Goal: Transaction & Acquisition: Purchase product/service

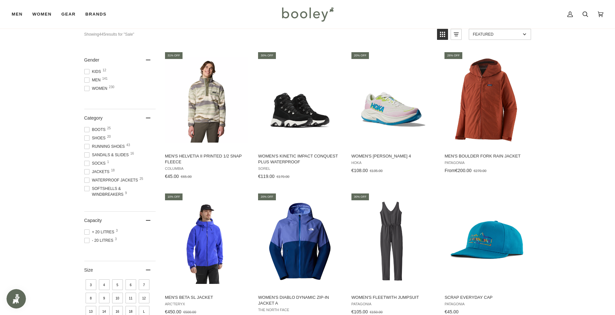
scroll to position [32, 0]
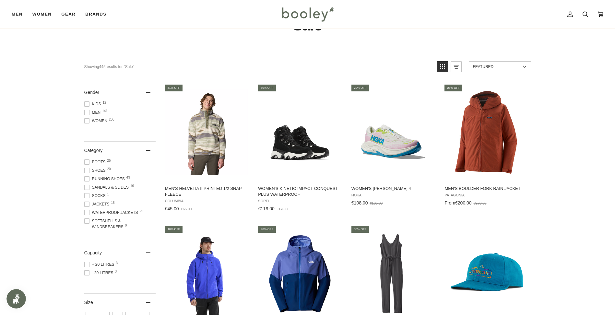
click at [457, 69] on icon "View list mode" at bounding box center [456, 67] width 10 height 10
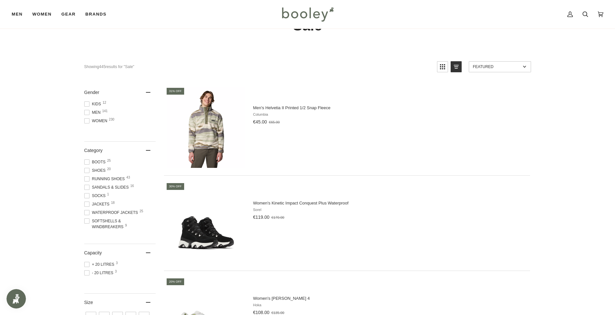
click at [444, 67] on icon "View grid mode" at bounding box center [442, 67] width 10 height 10
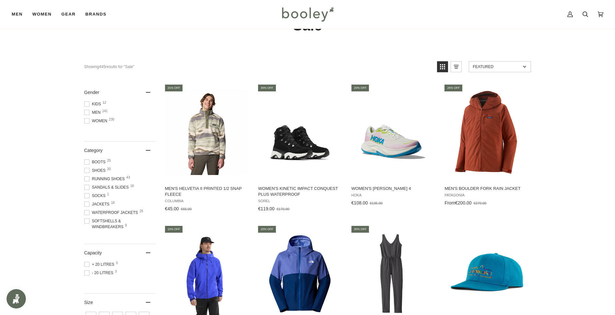
click at [87, 112] on span at bounding box center [86, 112] width 5 height 5
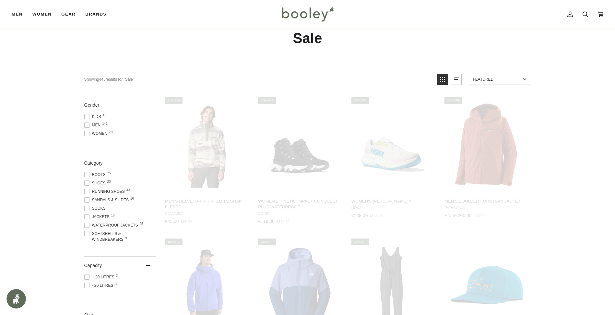
scroll to position [17, 0]
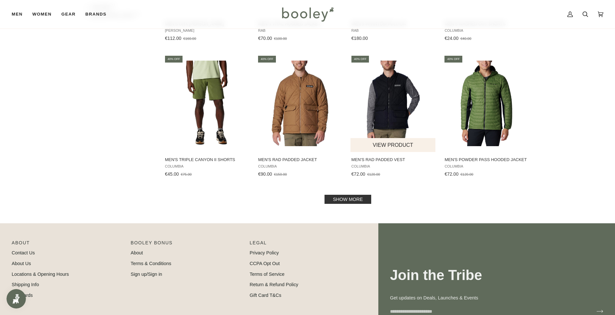
scroll to position [616, 0]
click at [356, 199] on link "Show more" at bounding box center [348, 199] width 47 height 9
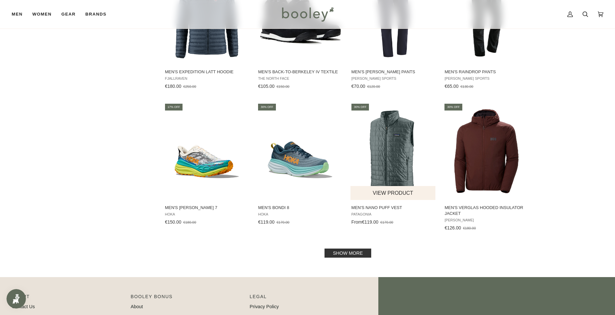
scroll to position [1265, 0]
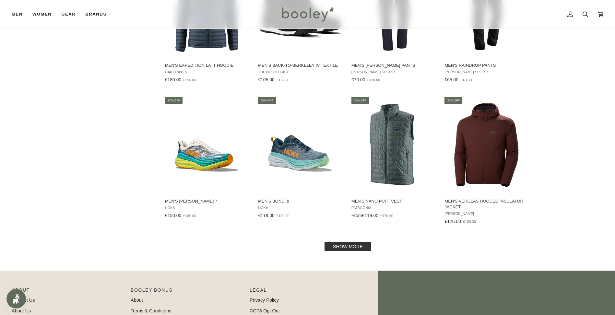
click at [352, 242] on link "Show more" at bounding box center [348, 246] width 47 height 9
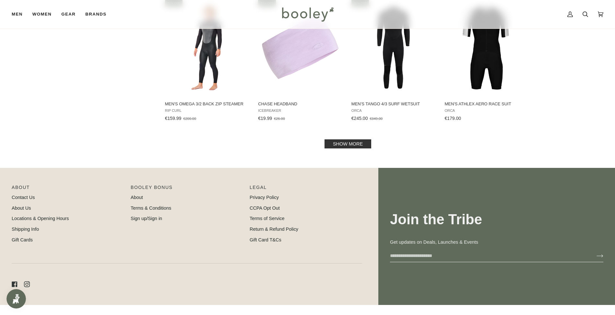
scroll to position [2076, 0]
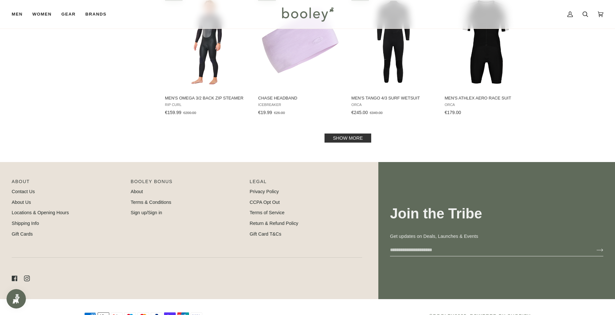
click at [350, 134] on link "Show more" at bounding box center [348, 138] width 47 height 9
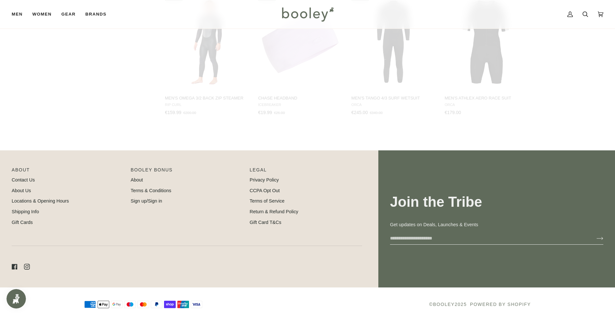
scroll to position [2070, 0]
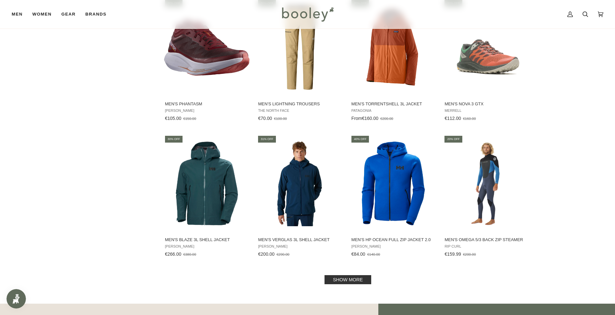
scroll to position [2686, 0]
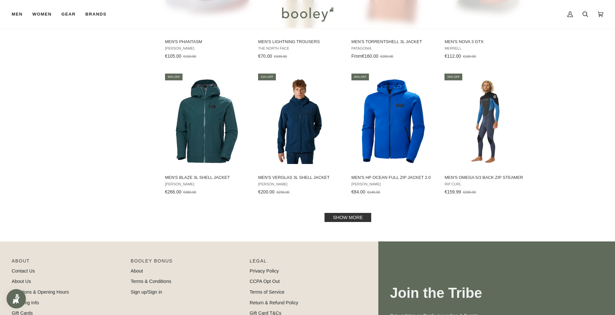
click at [360, 213] on link "Show more" at bounding box center [348, 217] width 47 height 9
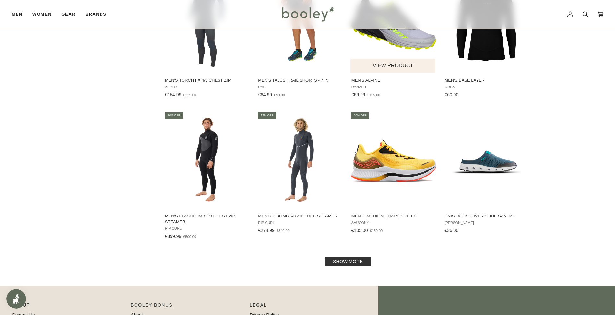
scroll to position [3335, 0]
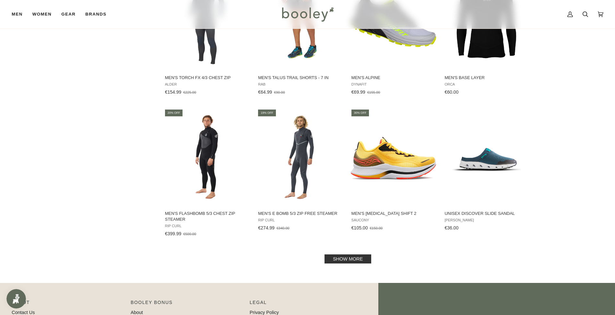
click at [366, 255] on link "Show more" at bounding box center [348, 259] width 47 height 9
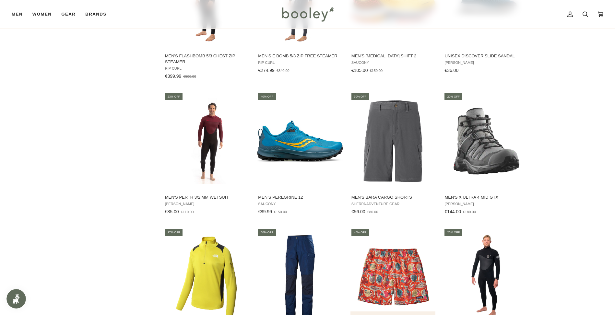
scroll to position [3530, 0]
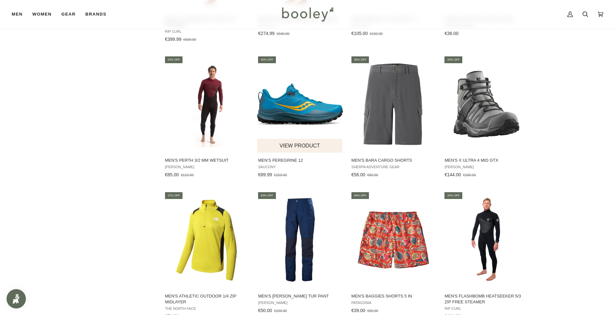
click at [290, 116] on img "Men's Peregrine 12" at bounding box center [300, 104] width 86 height 86
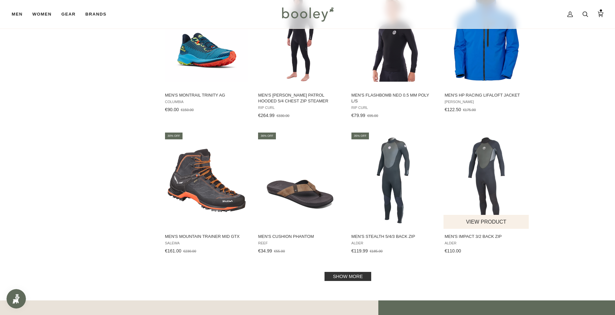
scroll to position [4016, 0]
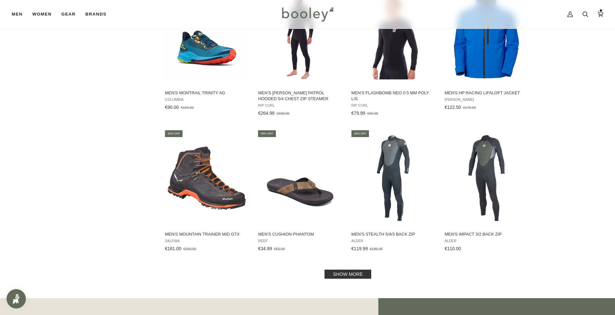
click at [357, 270] on link "Show more" at bounding box center [348, 274] width 47 height 9
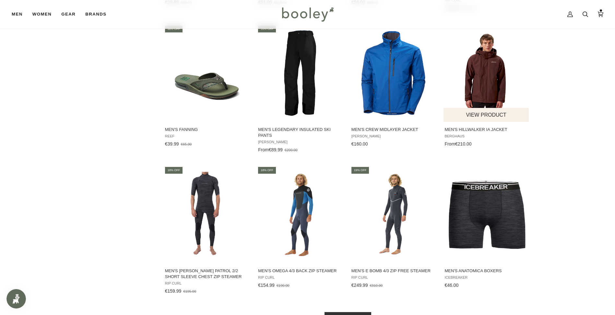
scroll to position [4730, 0]
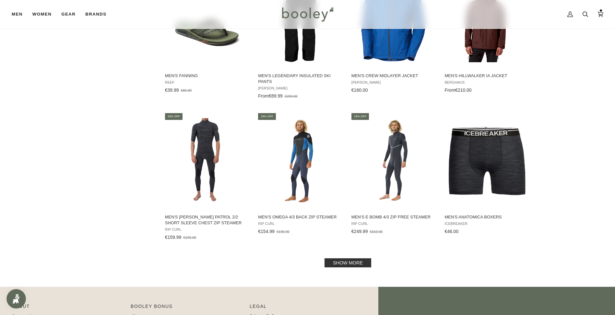
click at [363, 258] on link "Show more" at bounding box center [348, 262] width 47 height 9
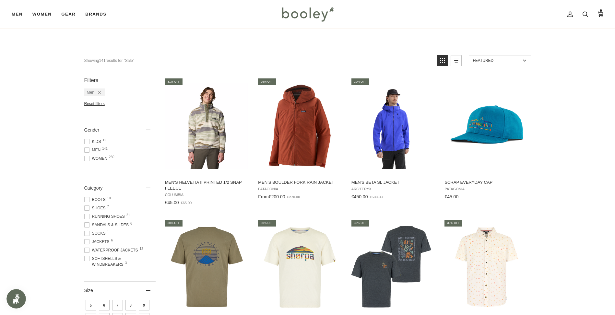
scroll to position [33, 0]
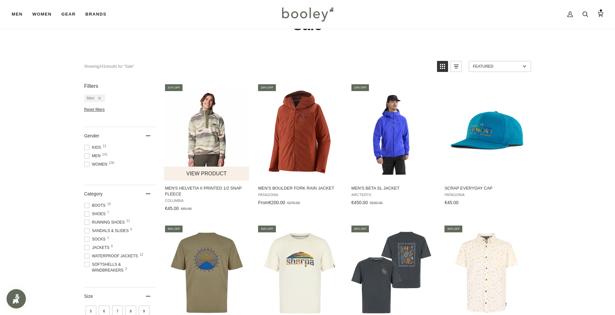
click at [216, 190] on span "Men's Helvetia II Printed 1/2 Snap Fleece" at bounding box center [207, 191] width 84 height 12
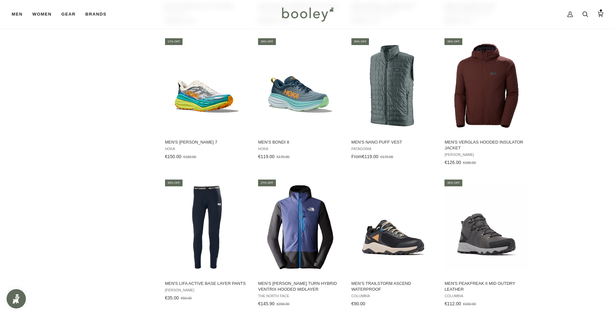
scroll to position [1284, 0]
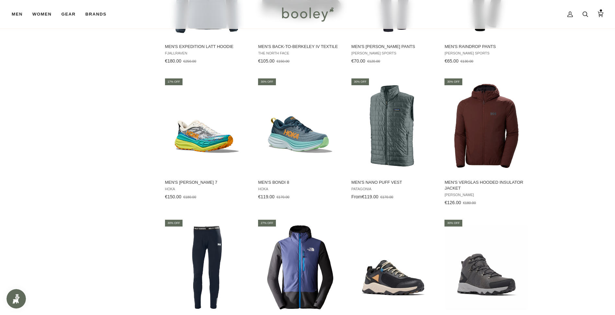
drag, startPoint x: 617, startPoint y: 20, endPoint x: 603, endPoint y: 93, distance: 74.2
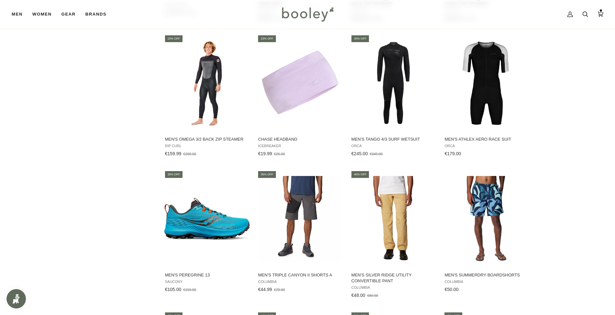
scroll to position [2149, 0]
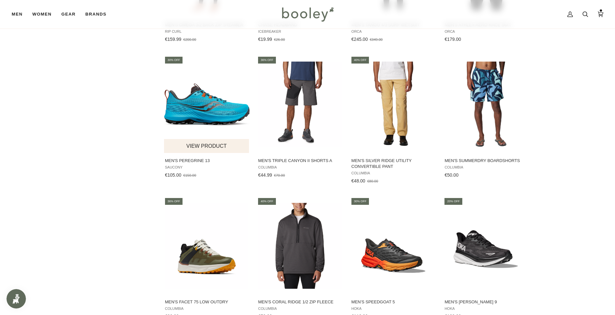
click at [210, 112] on img "Men's Peregrine 13" at bounding box center [207, 105] width 86 height 86
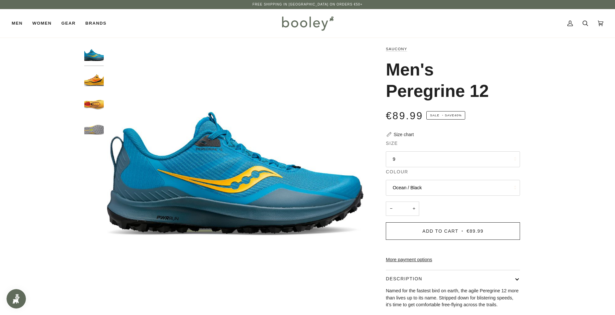
click at [401, 157] on button "9" at bounding box center [453, 159] width 134 height 16
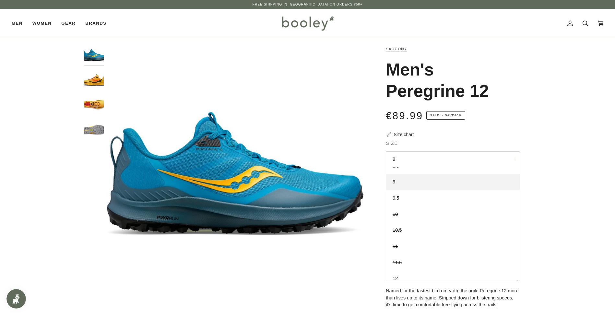
scroll to position [32, 0]
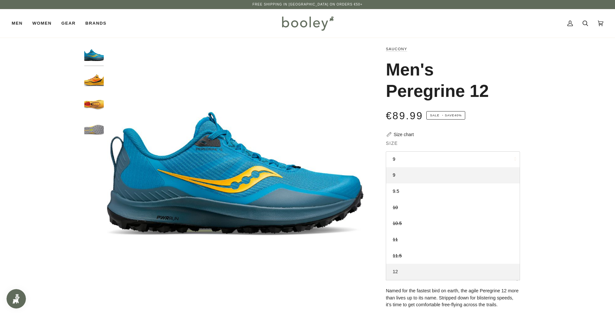
click at [408, 273] on link "12" at bounding box center [453, 272] width 134 height 16
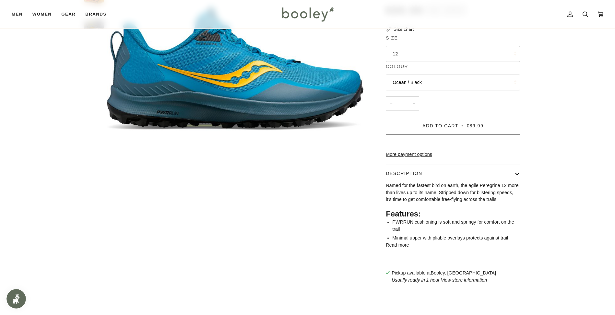
scroll to position [32, 0]
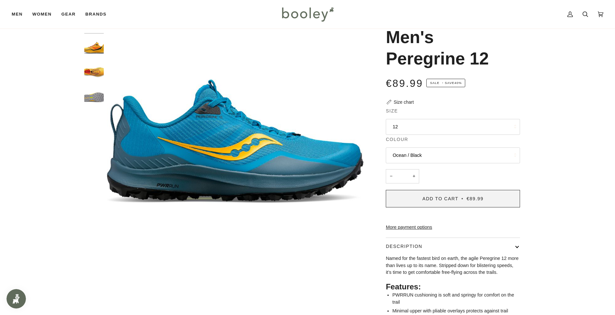
click at [479, 197] on span "€89.99" at bounding box center [475, 198] width 17 height 5
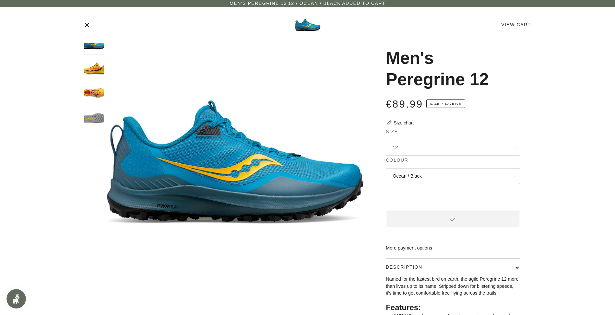
scroll to position [0, 0]
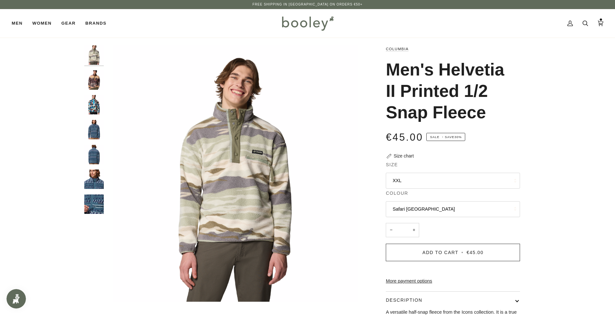
click at [449, 208] on button "Safari [GEOGRAPHIC_DATA]" at bounding box center [453, 209] width 134 height 16
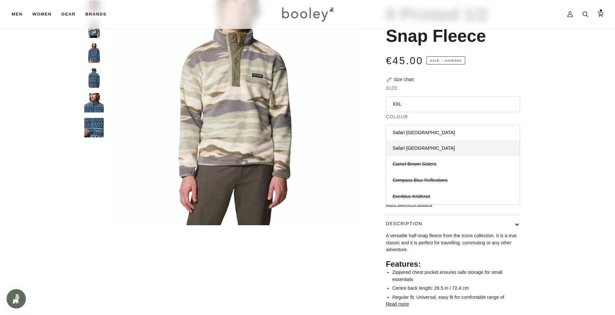
scroll to position [65, 0]
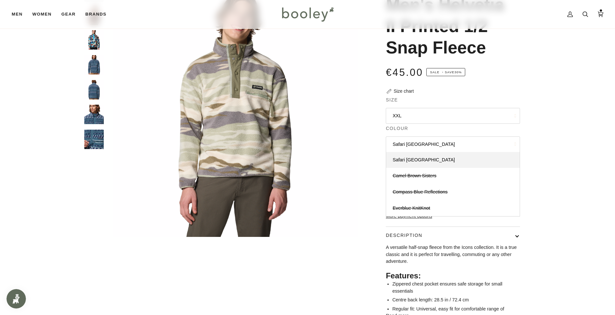
click at [577, 95] on div "Zoom Zoom" at bounding box center [307, 171] width 615 height 381
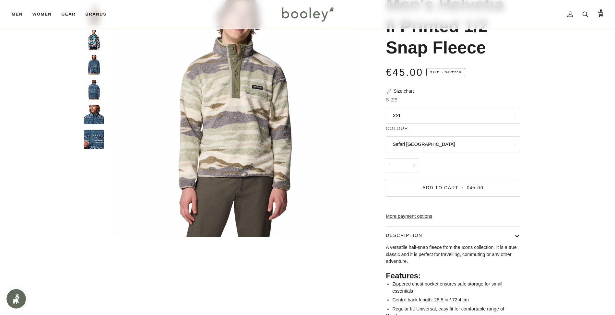
click at [509, 116] on button "XXL" at bounding box center [453, 116] width 134 height 16
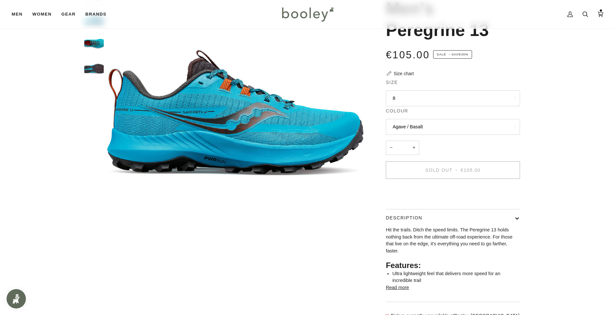
scroll to position [62, 0]
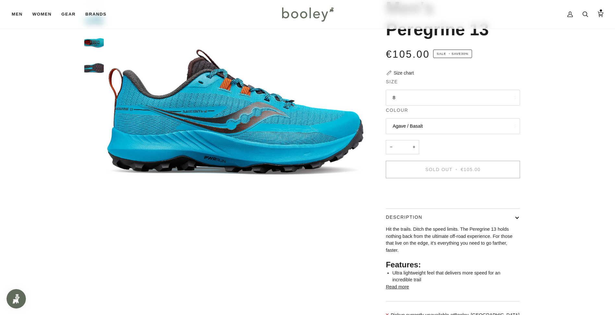
click at [507, 100] on button "8" at bounding box center [453, 98] width 134 height 16
click at [543, 78] on div "Zoom Zoom Zoom" at bounding box center [308, 154] width 470 height 341
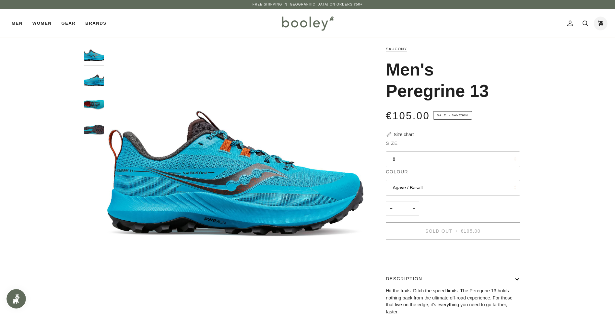
click at [602, 22] on icon at bounding box center [601, 23] width 6 height 10
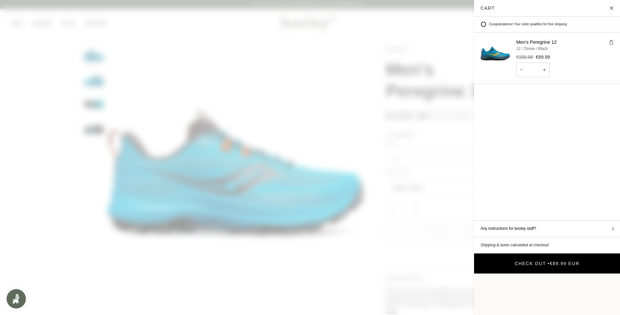
click at [569, 261] on span "€89.99 EUR" at bounding box center [565, 263] width 30 height 5
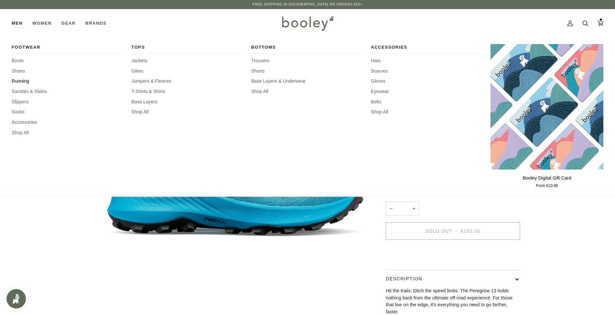
click at [23, 80] on span "Running" at bounding box center [68, 81] width 113 height 7
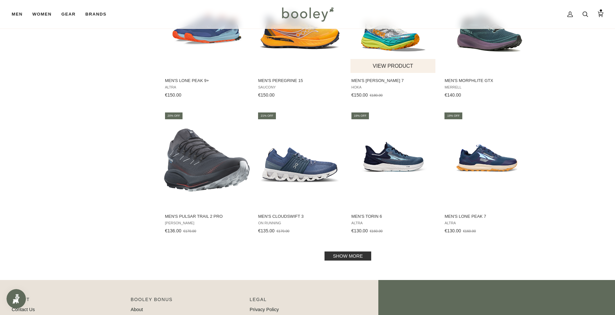
scroll to position [551, 0]
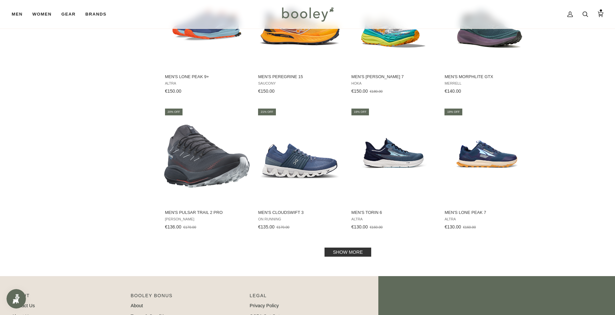
click at [363, 252] on link "Show more" at bounding box center [348, 252] width 47 height 9
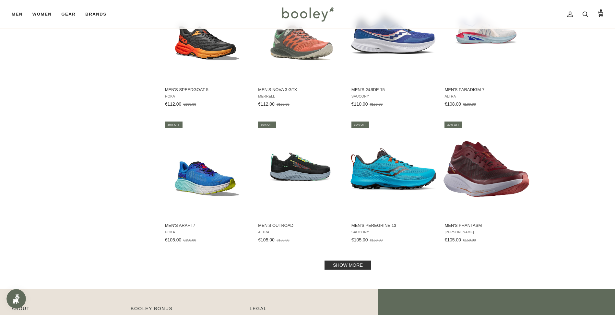
scroll to position [1228, 0]
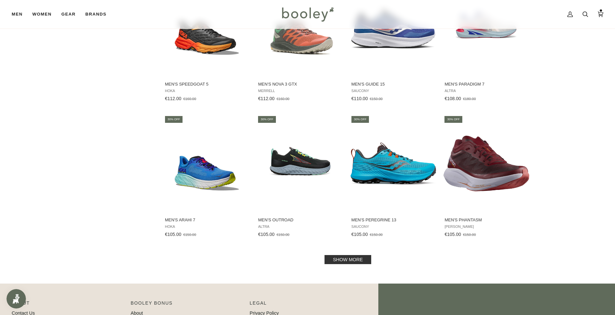
click at [364, 261] on link "Show more" at bounding box center [348, 259] width 47 height 9
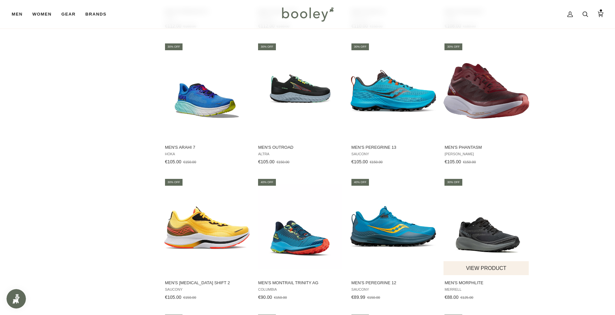
scroll to position [1358, 0]
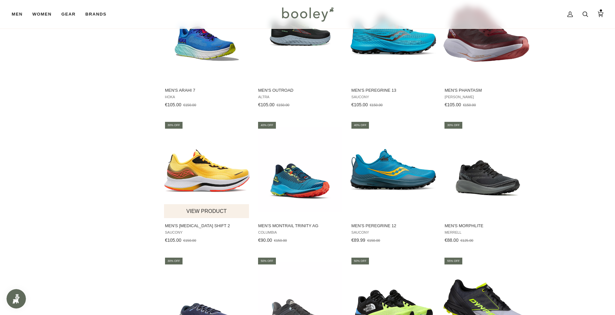
click at [188, 194] on img "Men's Endorphin Shift 2" at bounding box center [207, 170] width 86 height 86
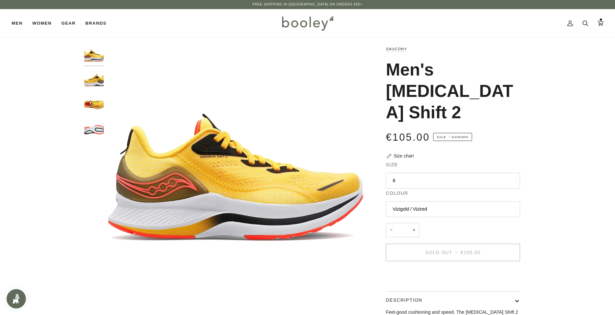
click at [482, 181] on button "8" at bounding box center [453, 181] width 134 height 16
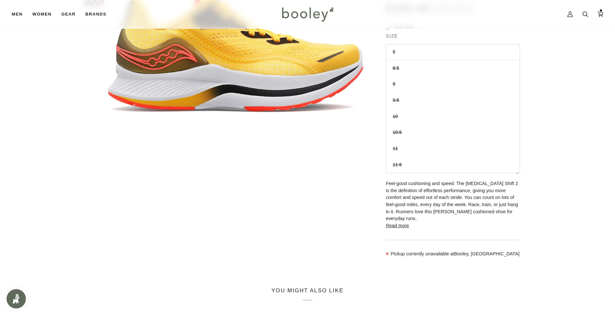
scroll to position [130, 0]
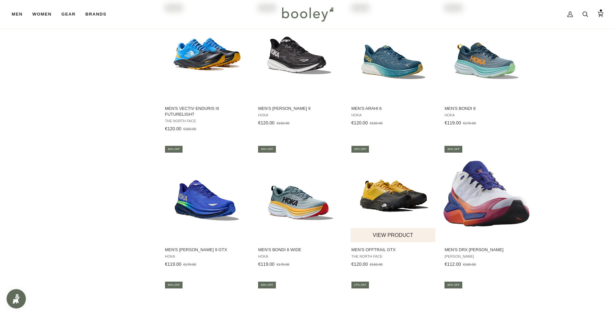
scroll to position [923, 0]
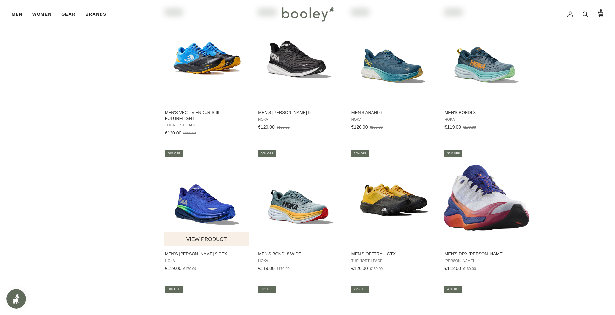
click at [199, 257] on span "Men's [PERSON_NAME] 9 GTX" at bounding box center [207, 254] width 84 height 6
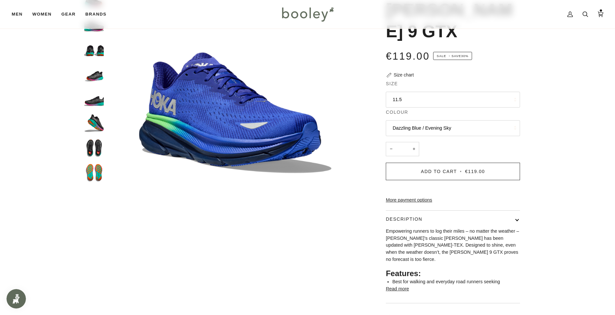
scroll to position [82, 0]
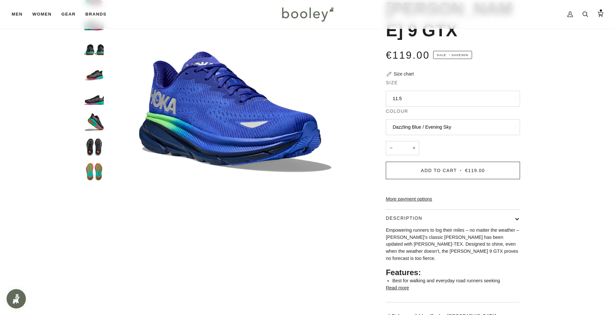
click at [410, 278] on li "Best for walking and everyday road runners seeking" at bounding box center [456, 281] width 128 height 7
click at [406, 285] on button "Read more" at bounding box center [397, 288] width 23 height 7
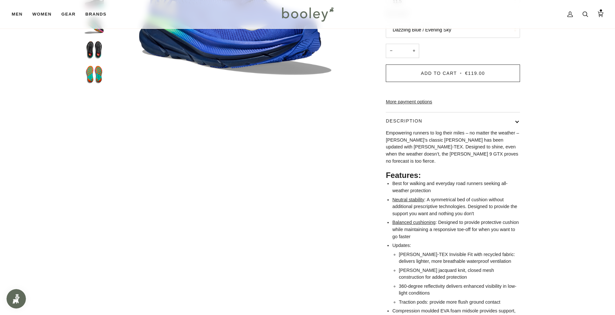
scroll to position [50, 0]
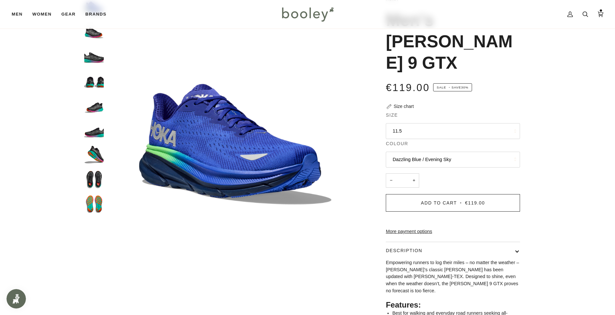
click at [94, 107] on img "Hoka Men's Clifton 9 GTX Black / Electric Aqua - Booley Galway" at bounding box center [93, 104] width 19 height 19
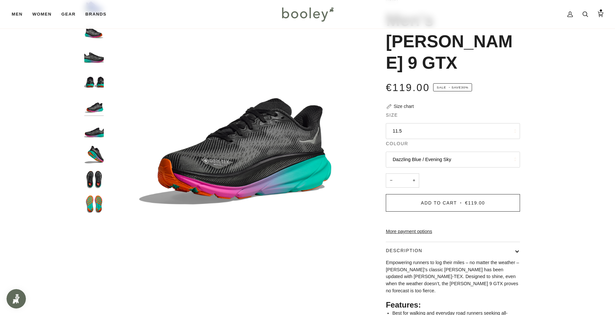
click at [94, 82] on img "Hoka Men's Clifton 9 GTX Black / Electric Aqua - Booley Galway" at bounding box center [93, 79] width 19 height 19
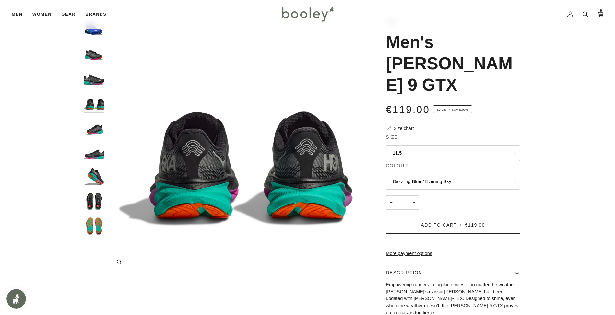
scroll to position [0, 0]
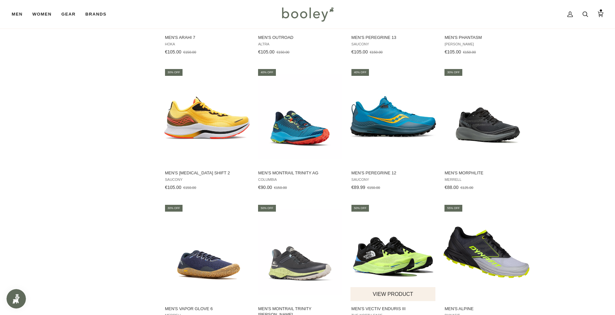
scroll to position [1399, 0]
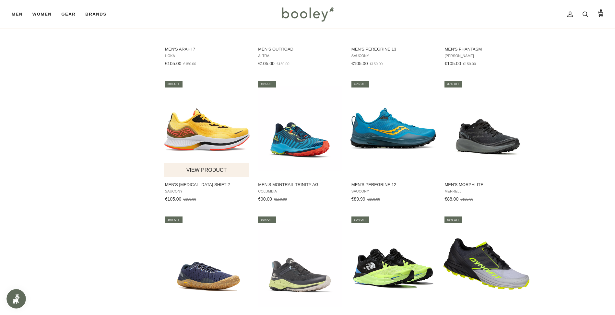
click at [191, 150] on img "Men's Endorphin Shift 2" at bounding box center [207, 129] width 86 height 86
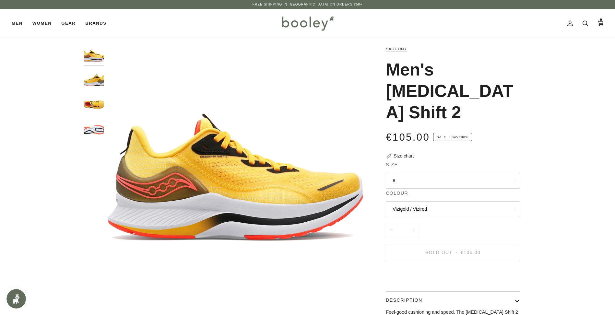
click at [405, 179] on button "8" at bounding box center [453, 181] width 134 height 16
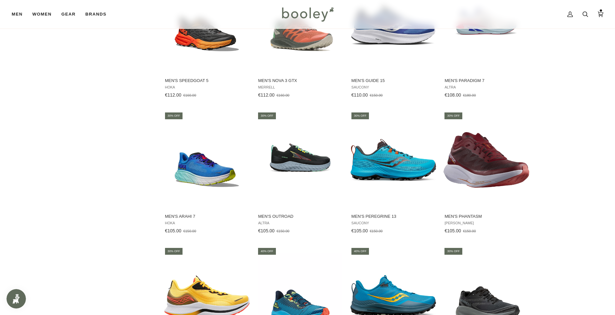
scroll to position [1228, 0]
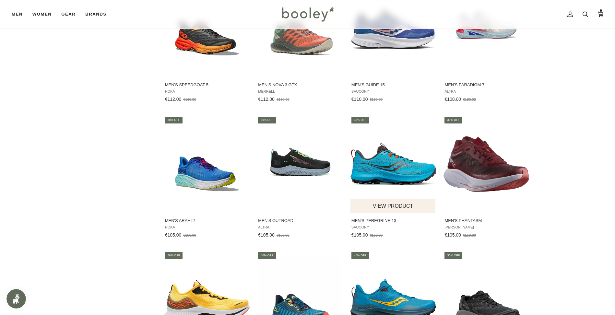
click at [387, 218] on span "Men's Peregrine 13" at bounding box center [394, 221] width 84 height 6
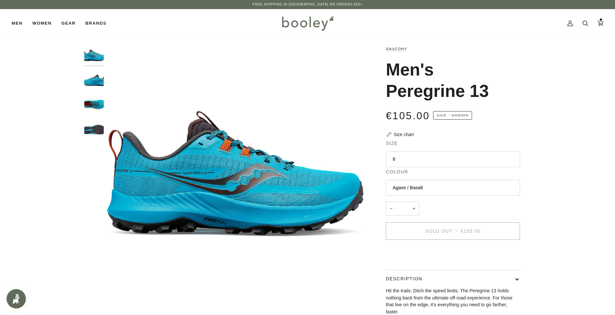
click at [476, 160] on button "8" at bounding box center [453, 159] width 134 height 16
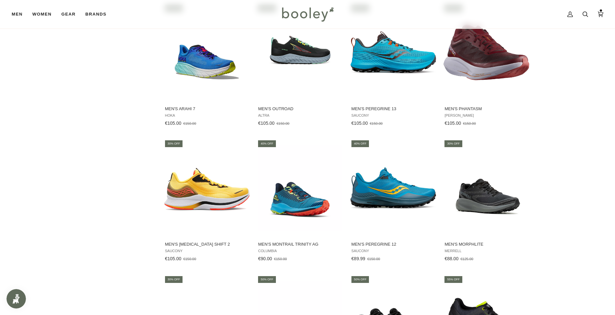
scroll to position [1335, 0]
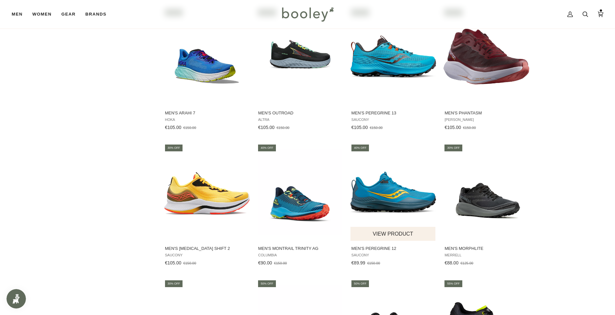
click at [401, 203] on img "Men's Peregrine 12" at bounding box center [394, 193] width 86 height 86
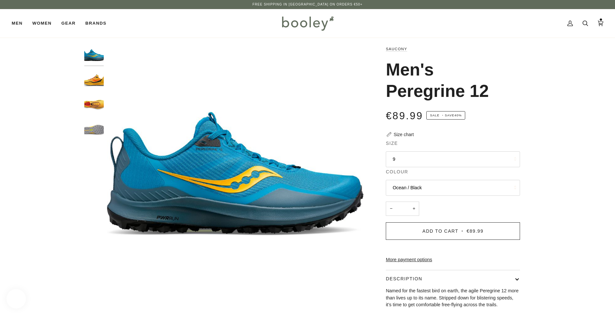
click at [459, 158] on button "9" at bounding box center [453, 159] width 134 height 16
click at [495, 124] on div "€89.99 Sale • Save 40%" at bounding box center [453, 119] width 134 height 23
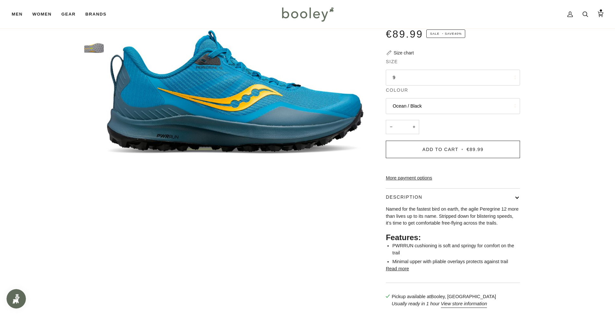
scroll to position [32, 0]
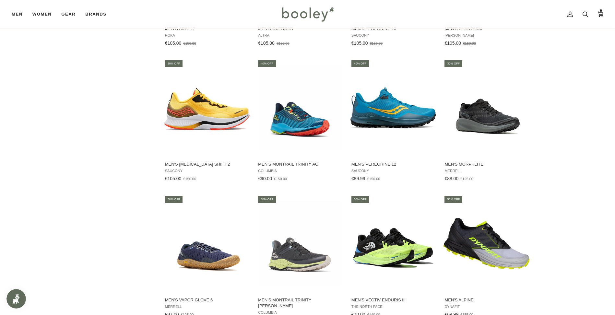
scroll to position [1074, 0]
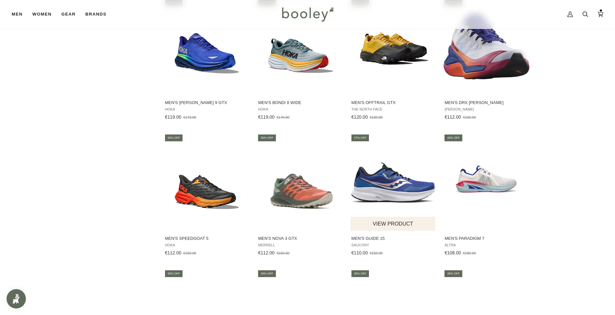
click at [405, 206] on img "Men's Guide 15" at bounding box center [394, 182] width 86 height 86
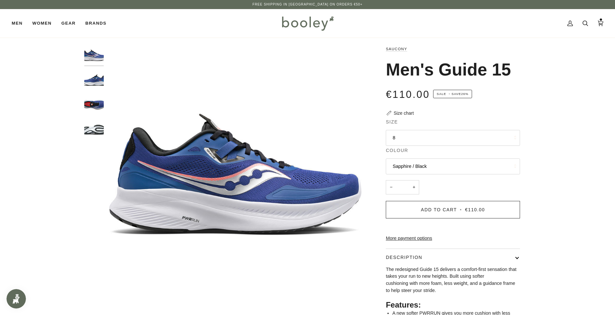
click at [511, 140] on button "8" at bounding box center [453, 138] width 134 height 16
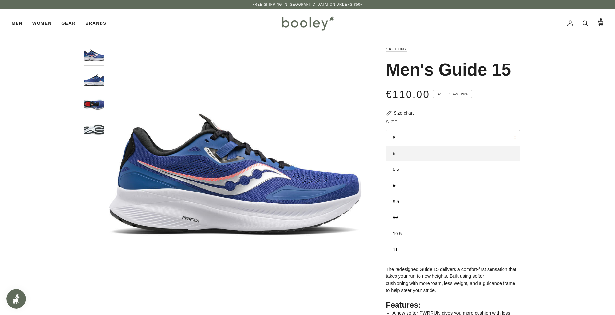
click at [575, 128] on div "Zoom Zoom" at bounding box center [307, 205] width 615 height 320
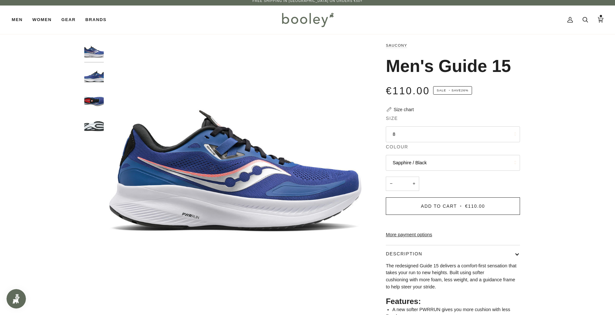
scroll to position [1, 0]
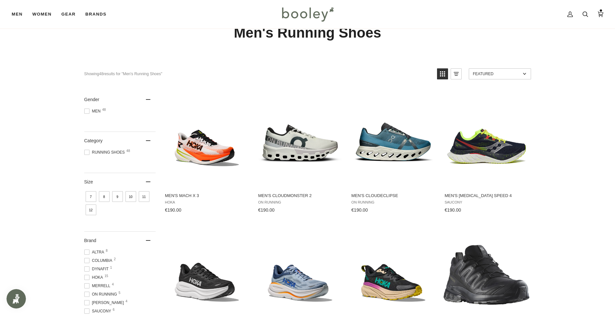
scroll to position [30, 0]
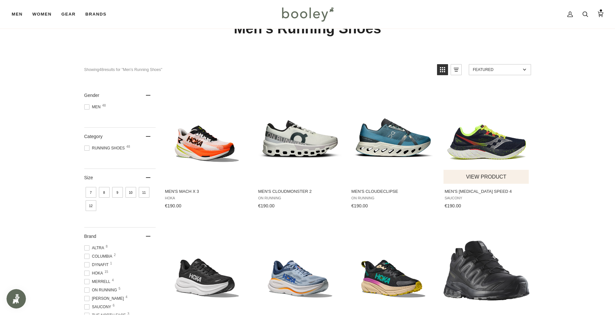
click at [506, 171] on button "View product" at bounding box center [486, 177] width 85 height 14
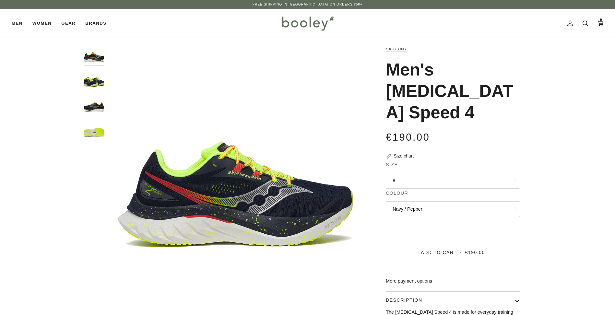
click at [491, 181] on button "8" at bounding box center [453, 181] width 134 height 16
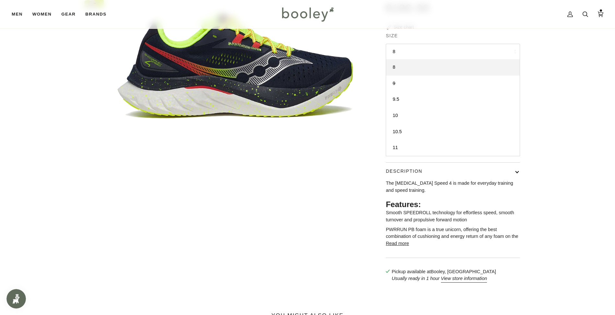
scroll to position [130, 0]
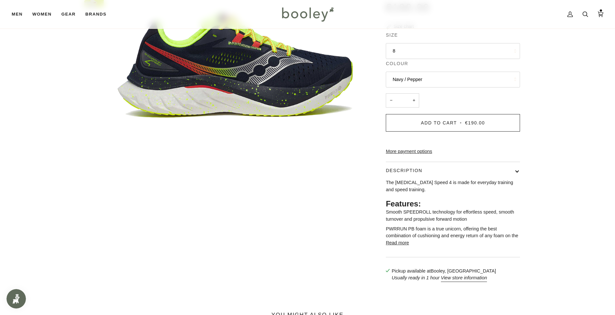
click at [405, 247] on button "Read more" at bounding box center [397, 243] width 23 height 7
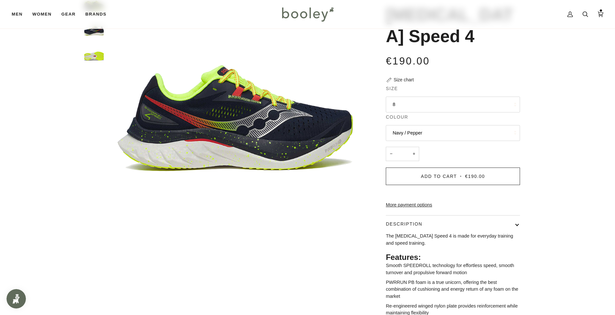
scroll to position [65, 0]
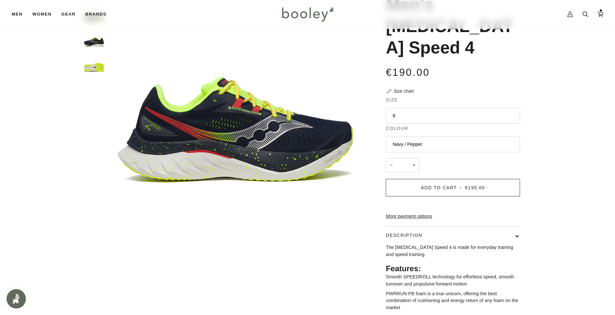
click at [463, 148] on button "Navy / Pepper" at bounding box center [453, 145] width 134 height 16
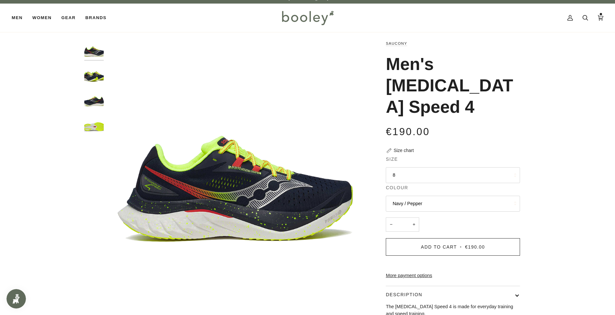
scroll to position [0, 0]
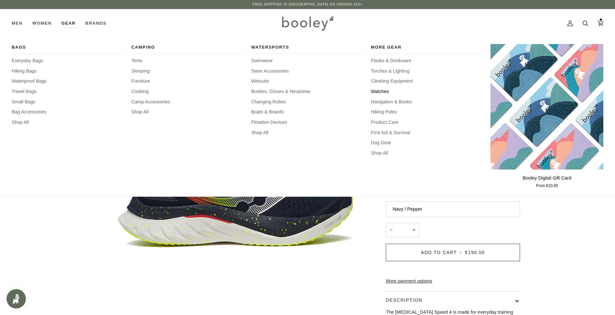
click span "Watches"
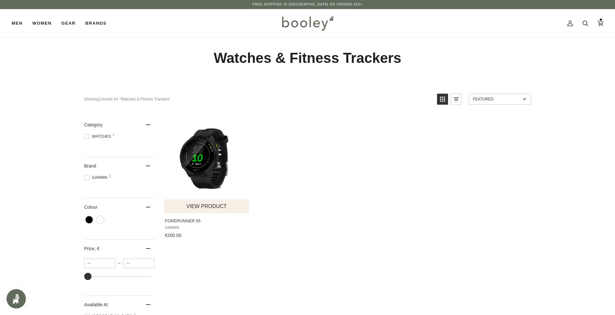
click at [207, 191] on img "Forerunner 55" at bounding box center [207, 165] width 86 height 86
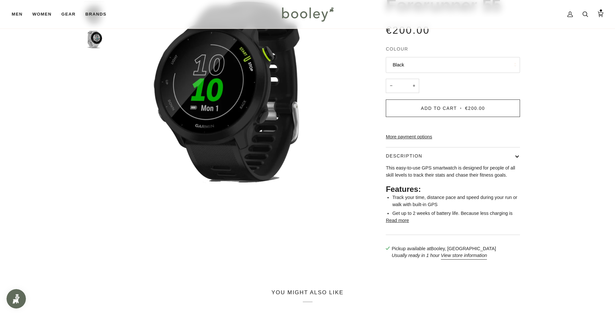
scroll to position [65, 0]
click at [405, 224] on button "Read more" at bounding box center [397, 220] width 23 height 7
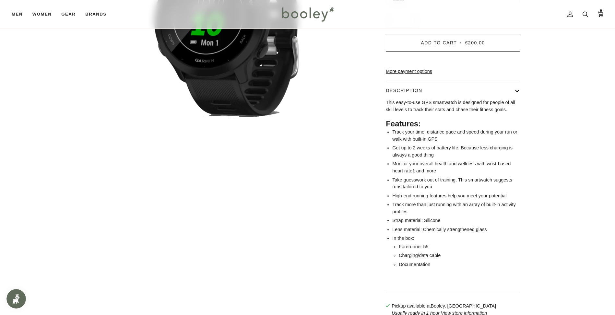
scroll to position [0, 0]
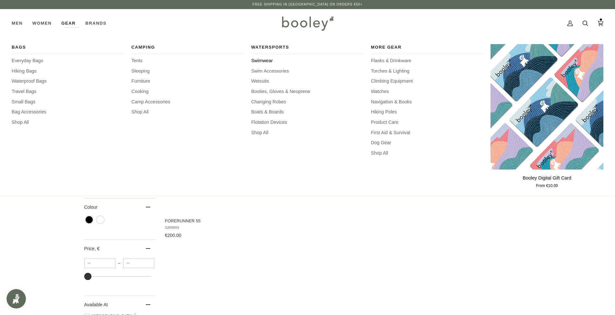
click at [256, 62] on span "Swimwear" at bounding box center [307, 60] width 113 height 7
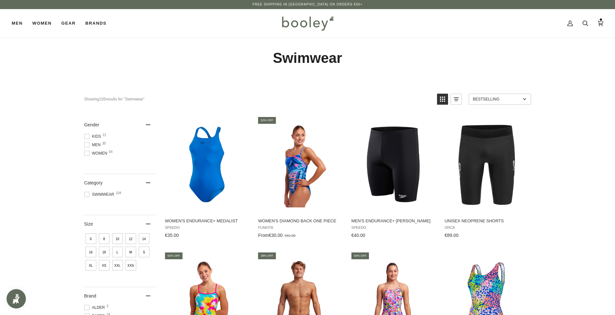
click at [90, 145] on label "Men 30" at bounding box center [119, 145] width 71 height 6
click at [86, 144] on span at bounding box center [86, 144] width 5 height 5
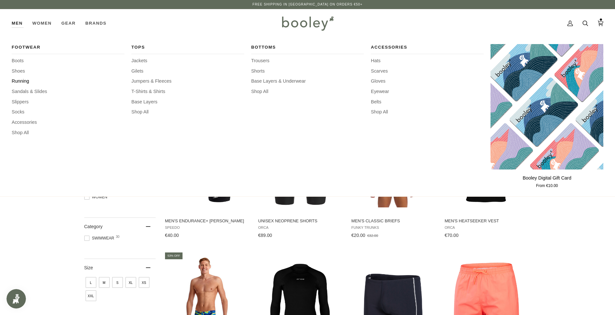
click at [27, 83] on span "Running" at bounding box center [68, 81] width 113 height 7
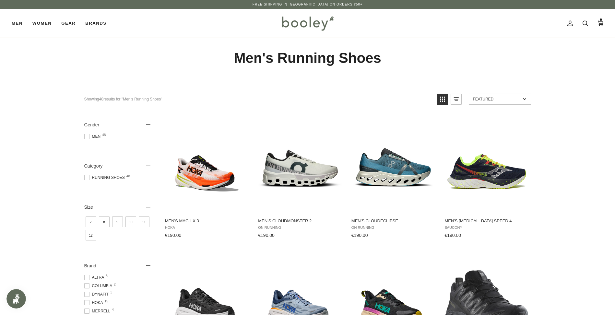
click at [297, 19] on img at bounding box center [307, 23] width 57 height 19
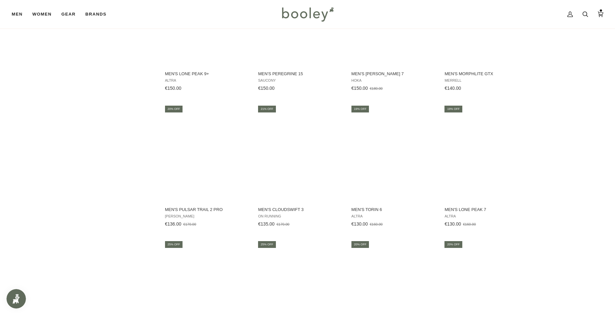
scroll to position [551, 0]
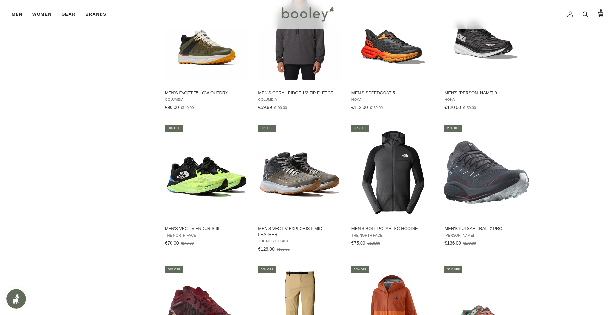
scroll to position [2402, 0]
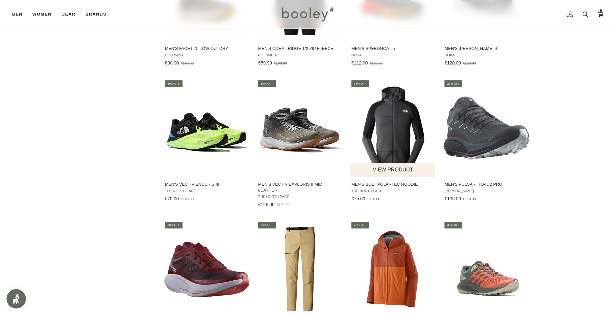
click at [385, 163] on button "View product" at bounding box center [393, 170] width 85 height 14
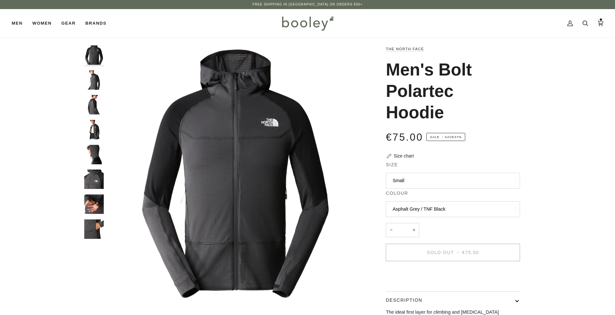
click at [449, 180] on button "Small" at bounding box center [453, 181] width 134 height 16
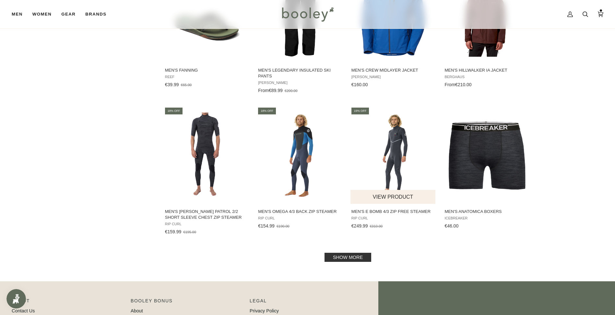
scroll to position [4736, 0]
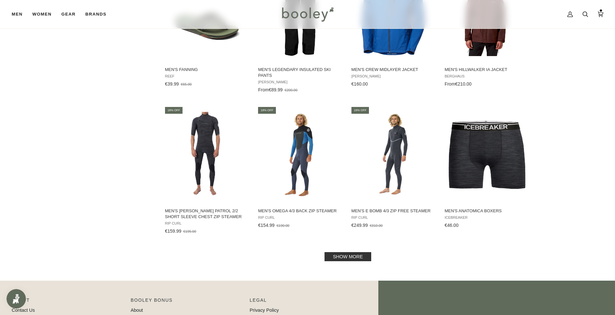
click at [355, 252] on link "Show more" at bounding box center [348, 256] width 47 height 9
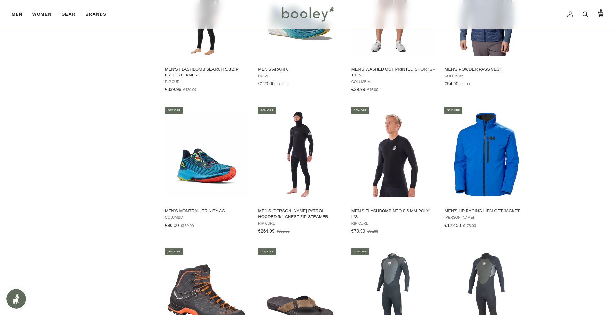
scroll to position [3893, 0]
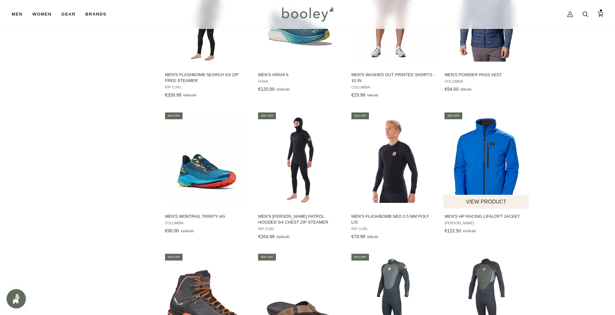
click at [463, 214] on span "Men's HP Racing LifaLoft Jacket" at bounding box center [487, 217] width 84 height 6
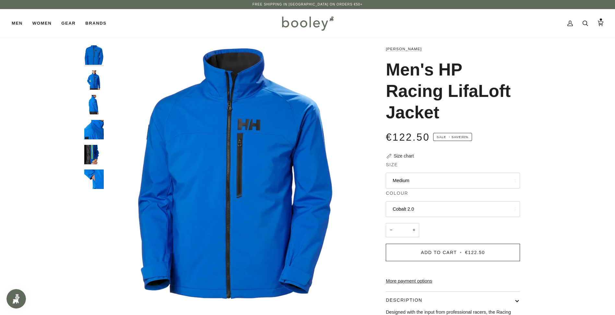
click at [475, 180] on button "Medium" at bounding box center [453, 181] width 134 height 16
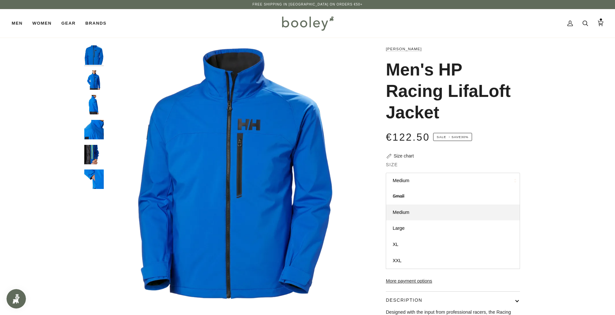
click at [475, 180] on button "Medium" at bounding box center [453, 181] width 134 height 16
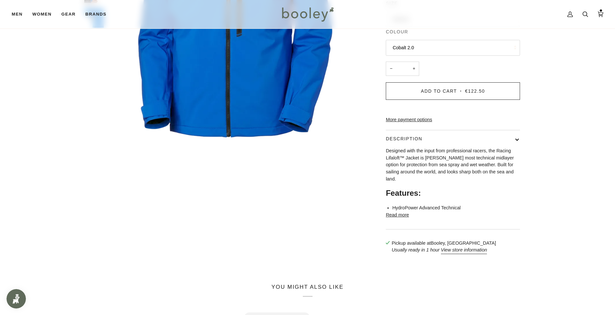
scroll to position [162, 0]
click at [402, 218] on button "Read more" at bounding box center [397, 214] width 23 height 7
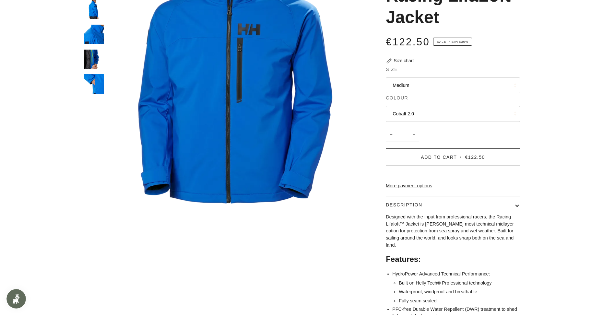
scroll to position [0, 0]
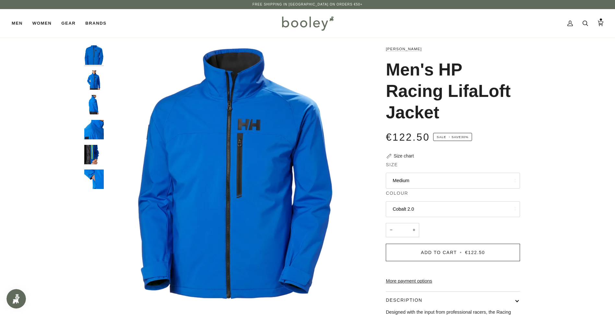
click at [93, 79] on img "Helly Hansen Men's HP Racing Lifaloft Jacket Cobalt 2.0 - Booley Galway" at bounding box center [93, 79] width 19 height 19
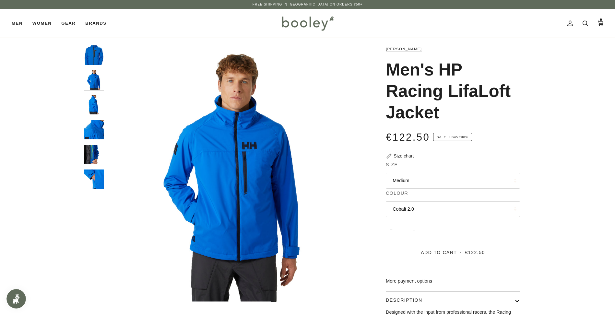
click at [95, 56] on img "Helly Hansen Men's HP Racing Lifaloft Jacket Cobalt 2.0 - Booley Galway" at bounding box center [93, 54] width 19 height 19
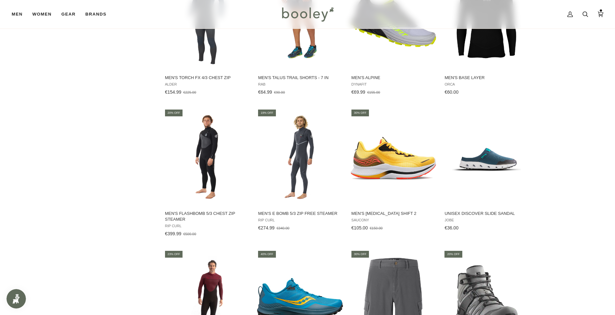
scroll to position [3337, 0]
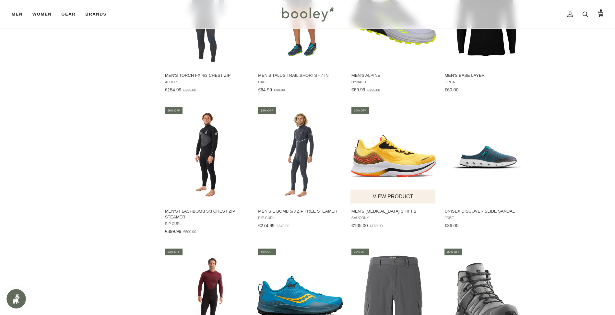
click at [391, 190] on button "View product" at bounding box center [393, 197] width 85 height 14
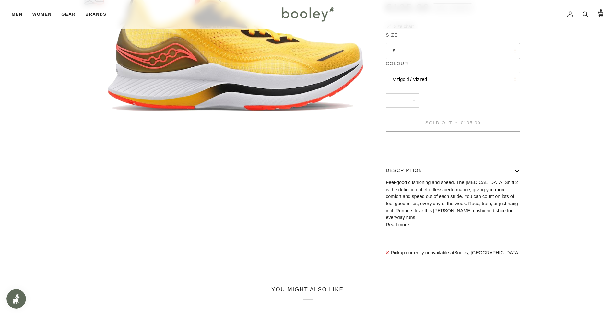
click at [402, 229] on button "Read more" at bounding box center [397, 224] width 23 height 7
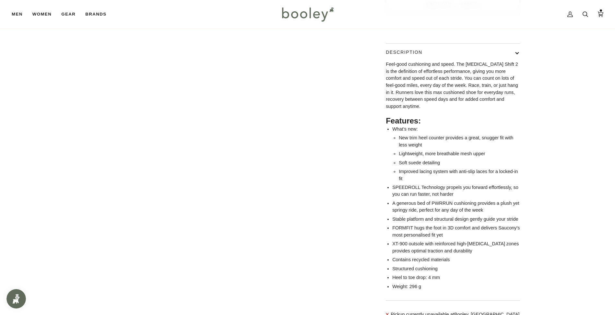
scroll to position [259, 0]
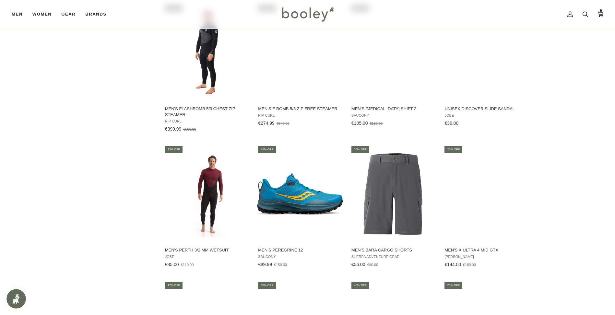
scroll to position [3663, 0]
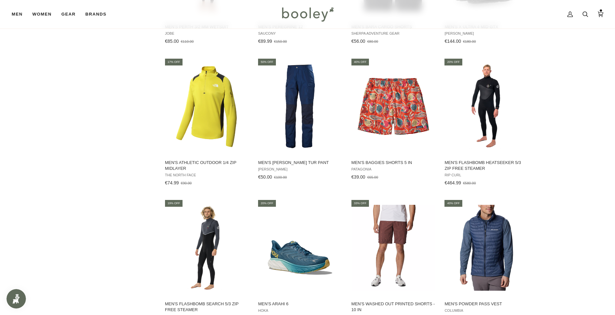
drag, startPoint x: 617, startPoint y: 233, endPoint x: 558, endPoint y: 257, distance: 63.5
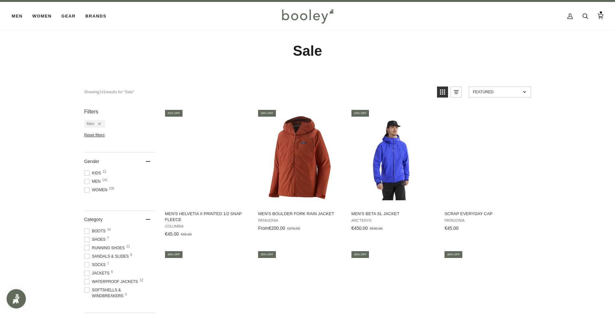
scroll to position [0, 0]
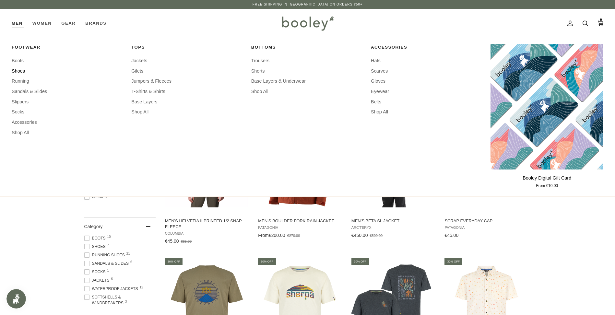
click at [22, 70] on span "Shoes" at bounding box center [68, 71] width 113 height 7
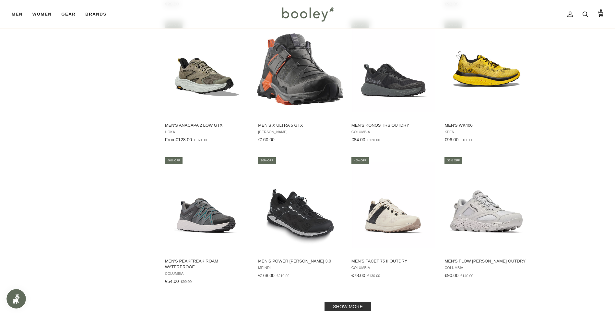
scroll to position [608, 0]
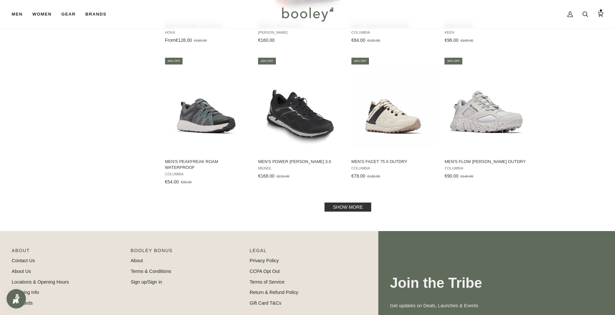
click at [343, 208] on link "Show more" at bounding box center [348, 207] width 47 height 9
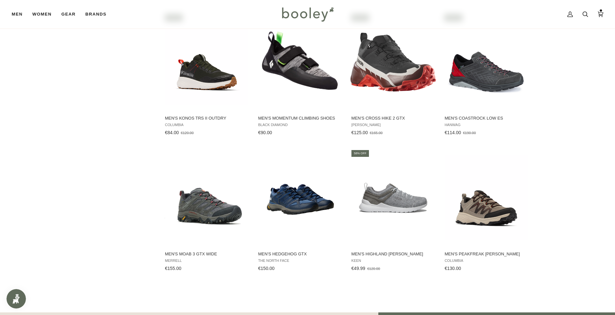
scroll to position [794, 0]
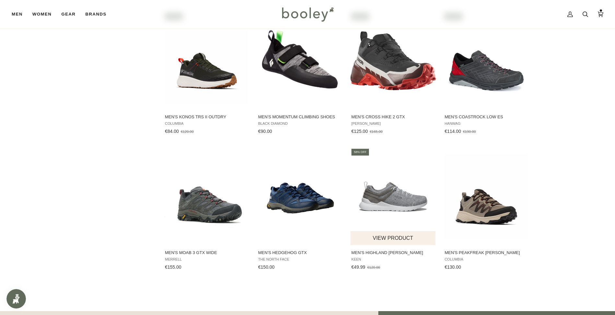
click at [406, 212] on img "Men's Highland Arway" at bounding box center [394, 197] width 86 height 86
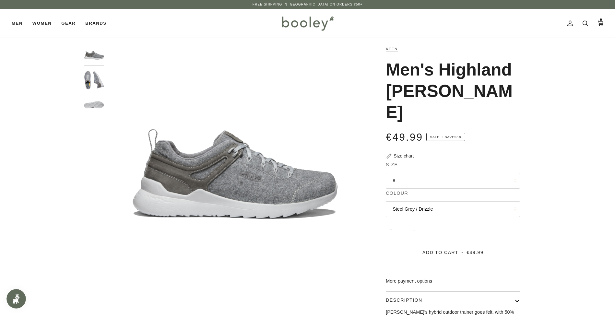
click at [451, 173] on button "8" at bounding box center [453, 181] width 134 height 16
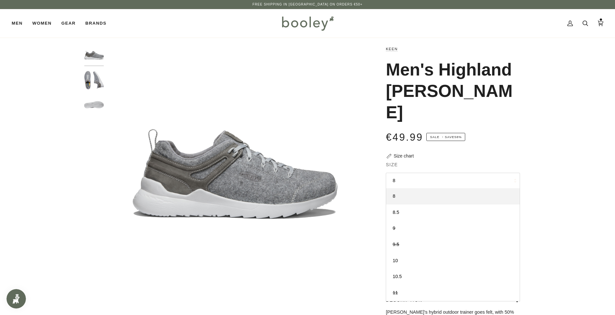
click at [451, 173] on button "8" at bounding box center [453, 181] width 134 height 16
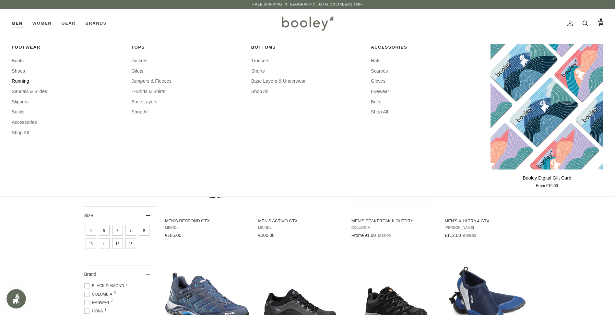
click at [27, 81] on span "Running" at bounding box center [68, 81] width 113 height 7
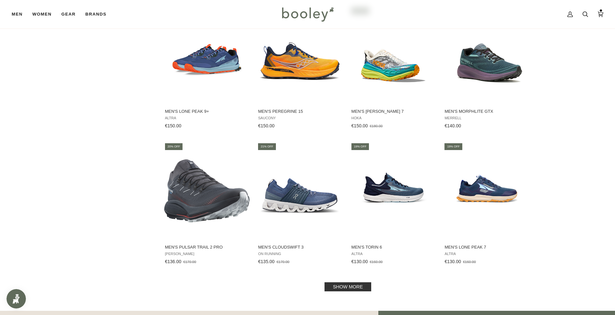
scroll to position [522, 0]
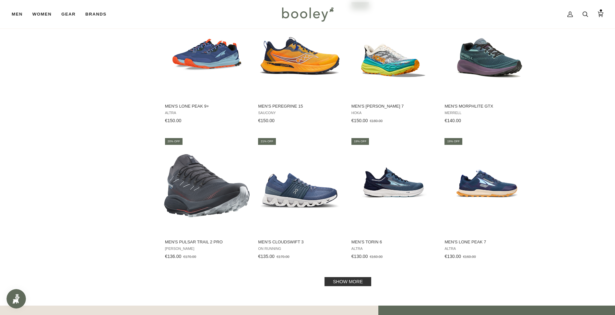
click at [349, 281] on link "Show more" at bounding box center [348, 281] width 47 height 9
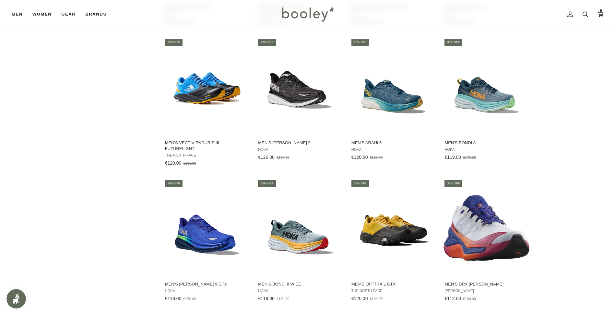
scroll to position [940, 0]
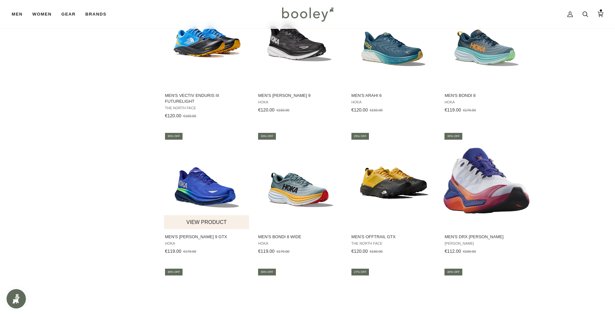
click at [215, 195] on img "Men's Clifton 9 GTX" at bounding box center [207, 181] width 86 height 86
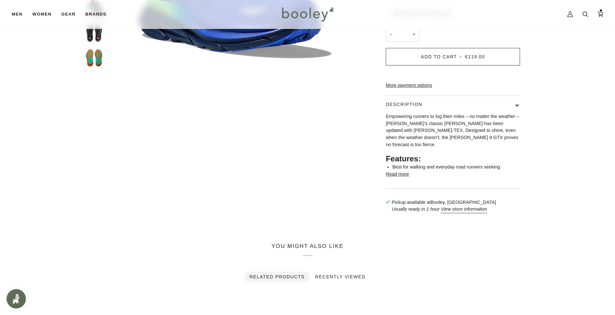
scroll to position [203, 0]
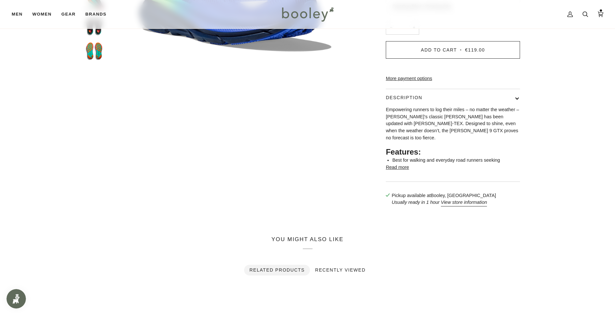
click at [397, 164] on button "Read more" at bounding box center [397, 167] width 23 height 7
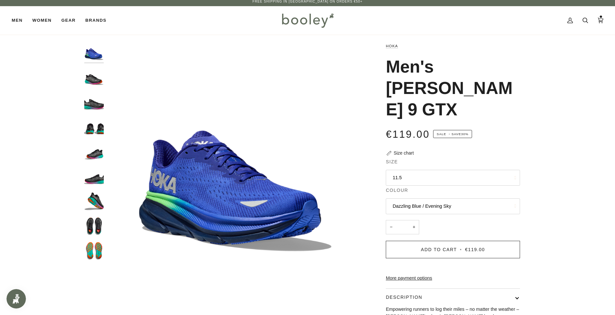
scroll to position [0, 0]
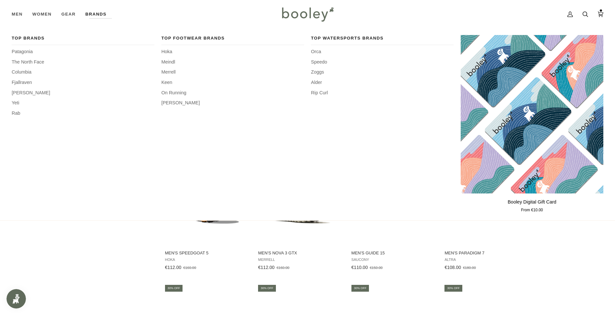
scroll to position [979, 0]
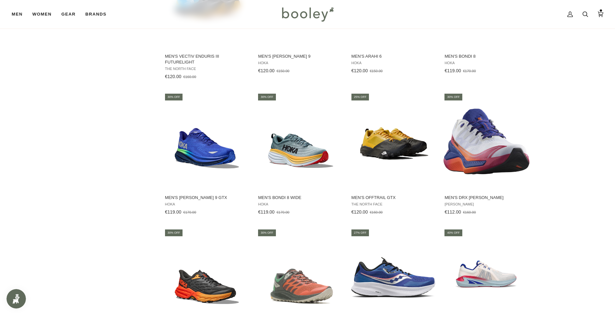
drag, startPoint x: 615, startPoint y: 210, endPoint x: 614, endPoint y: 215, distance: 5.2
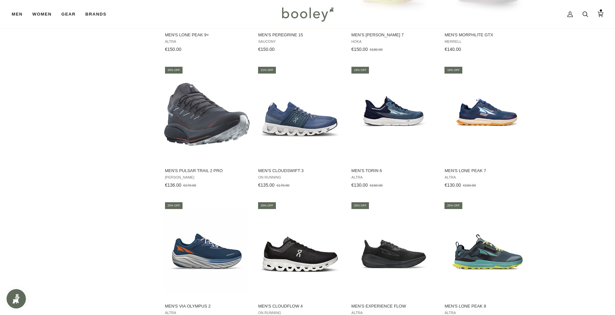
scroll to position [583, 0]
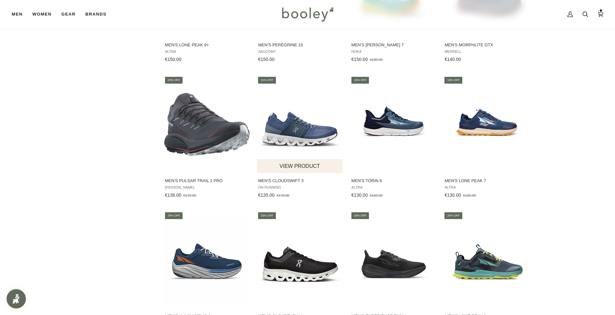
click at [304, 134] on img "Men's Cloudswift 3" at bounding box center [300, 125] width 86 height 86
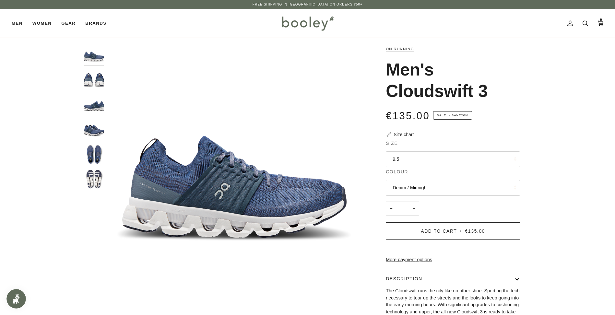
click at [473, 158] on button "9.5" at bounding box center [453, 159] width 134 height 16
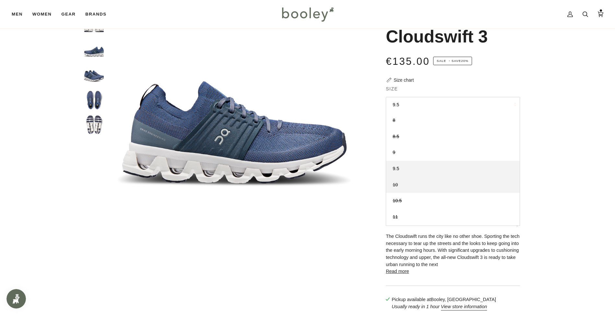
scroll to position [65, 0]
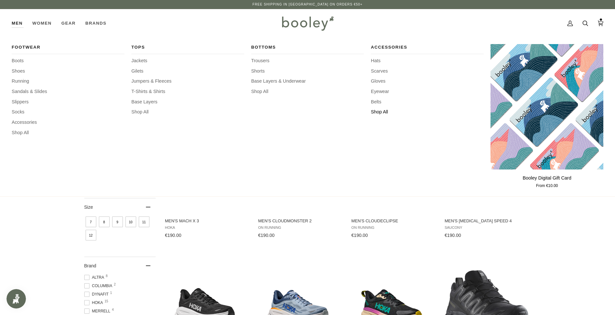
click at [384, 113] on span "Shop All" at bounding box center [427, 112] width 113 height 7
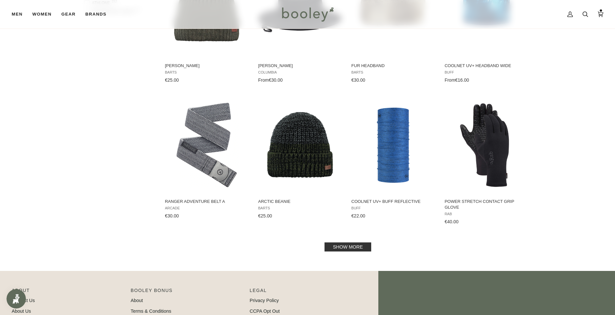
scroll to position [649, 0]
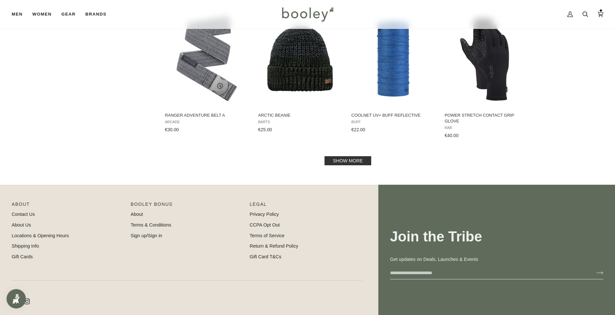
click at [358, 163] on link "Show more" at bounding box center [348, 160] width 47 height 9
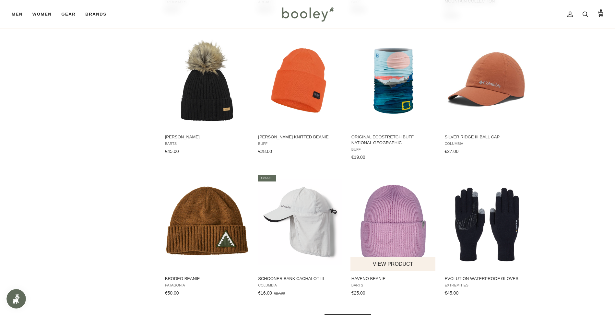
scroll to position [1265, 0]
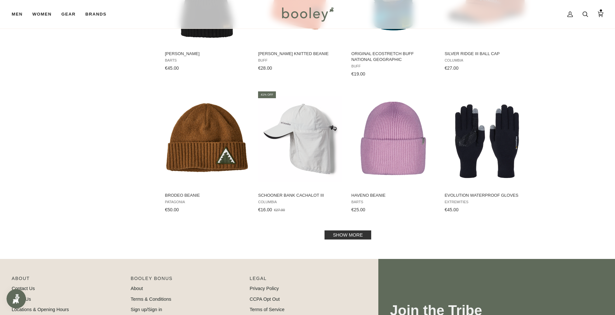
click at [350, 238] on link "Show more" at bounding box center [348, 235] width 47 height 9
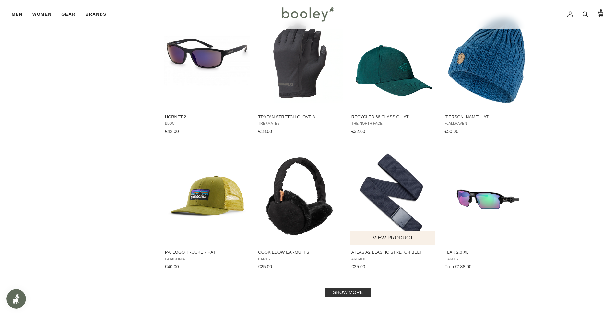
scroll to position [1978, 0]
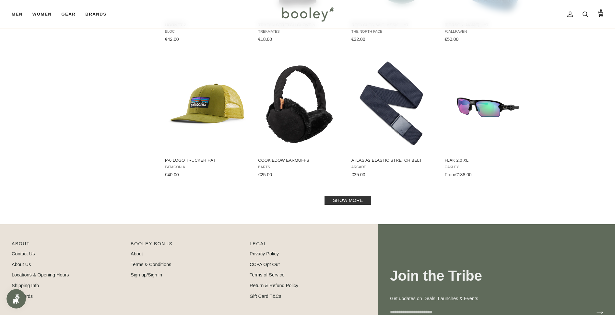
click at [354, 201] on link "Show more" at bounding box center [348, 200] width 47 height 9
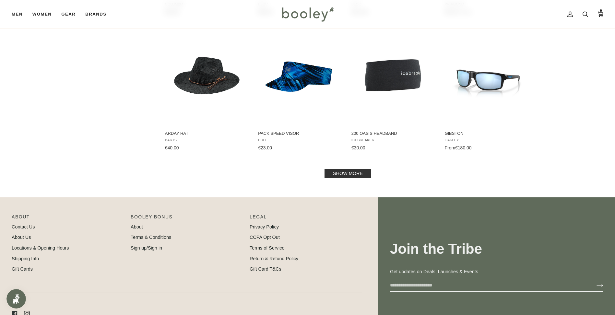
scroll to position [2692, 0]
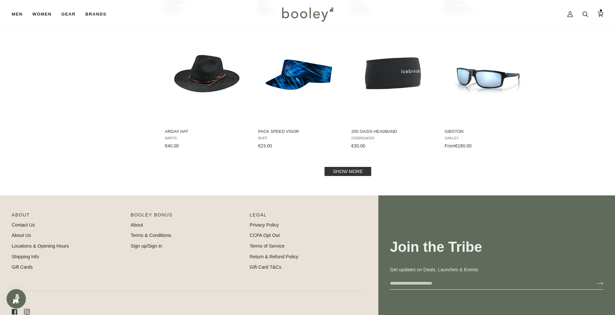
click at [350, 174] on link "Show more" at bounding box center [348, 171] width 47 height 9
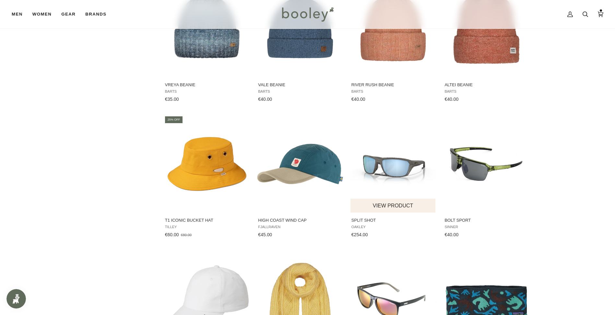
scroll to position [3308, 0]
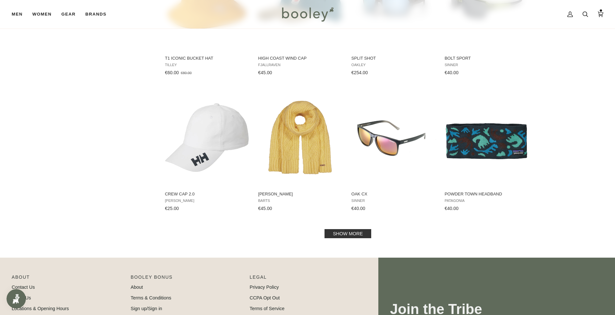
click at [351, 230] on link "Show more" at bounding box center [348, 233] width 47 height 9
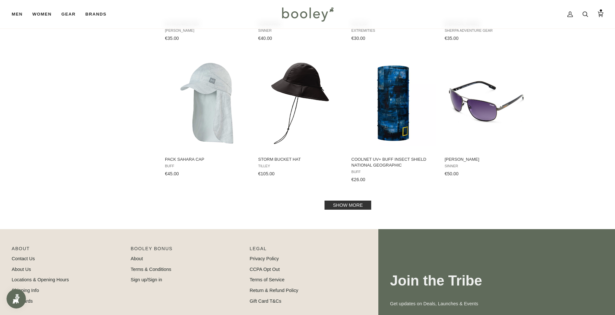
scroll to position [4021, 0]
click link "Show more"
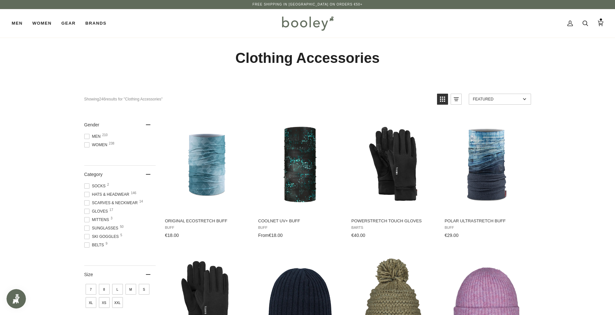
click icon
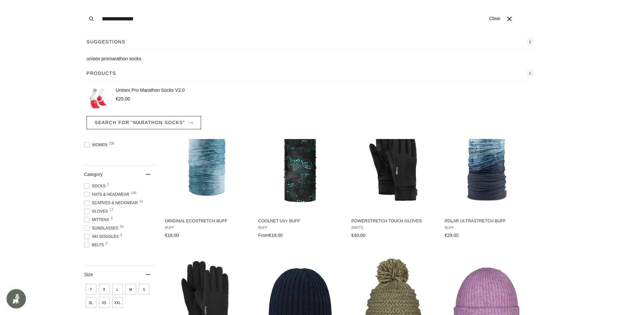
type input "**********"
click button "Search"
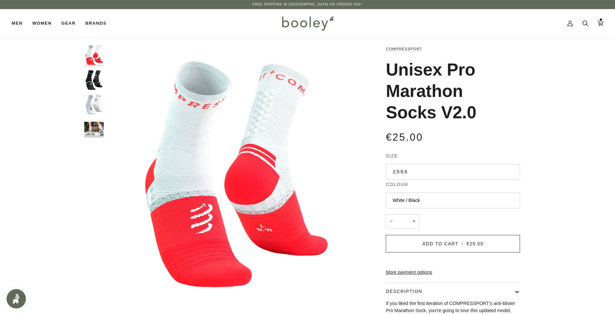
click at [495, 173] on button "2.5-5.5" at bounding box center [453, 172] width 134 height 16
click at [443, 230] on link "10-13" at bounding box center [453, 236] width 134 height 16
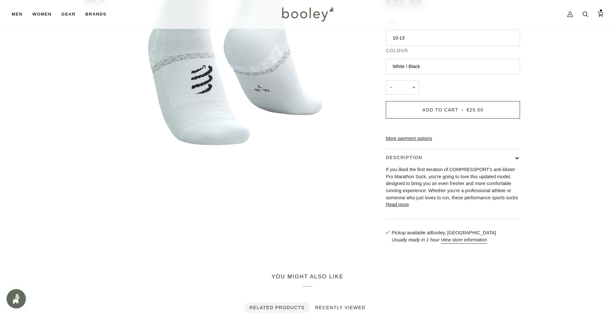
scroll to position [150, 0]
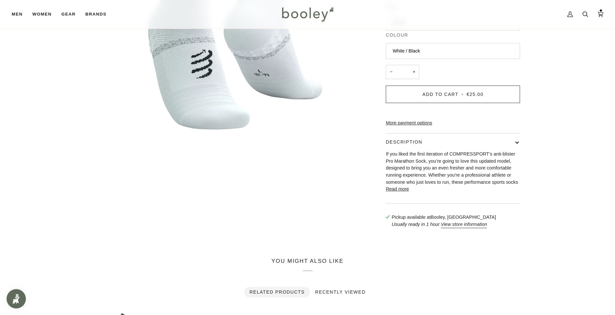
click at [397, 193] on button "Read more" at bounding box center [397, 189] width 23 height 7
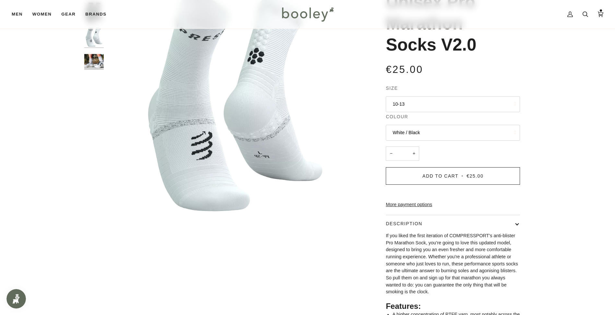
scroll to position [65, 0]
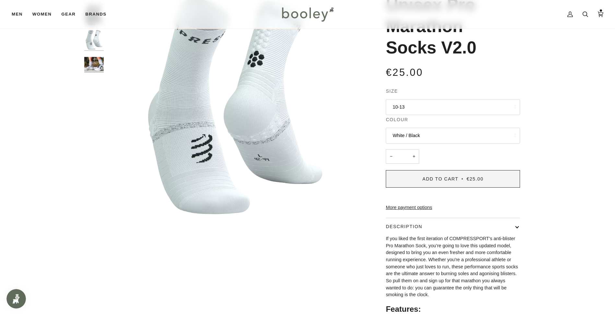
click at [438, 180] on span "Add to Cart" at bounding box center [441, 178] width 36 height 5
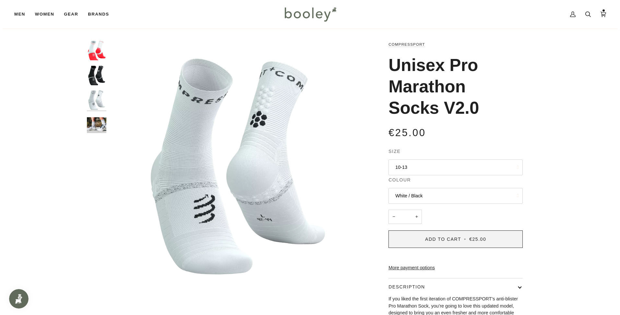
scroll to position [0, 0]
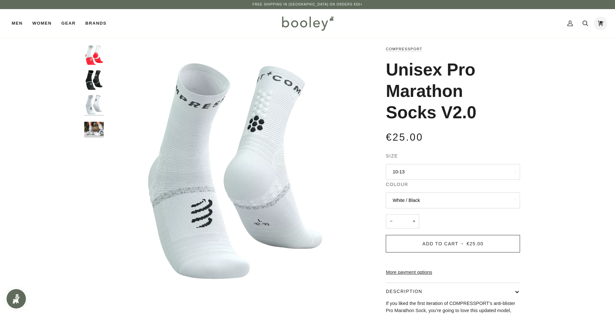
click at [603, 20] on icon at bounding box center [601, 23] width 6 height 10
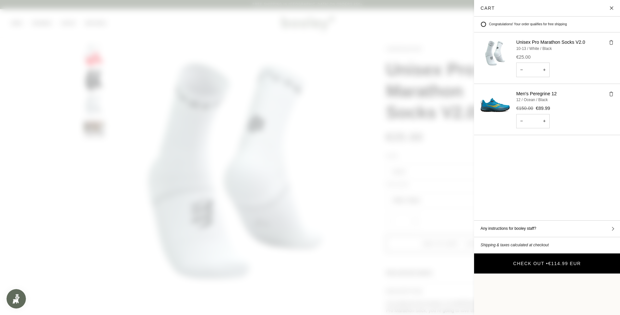
click at [562, 254] on button "Check Out • €114.99 EUR" at bounding box center [547, 264] width 146 height 20
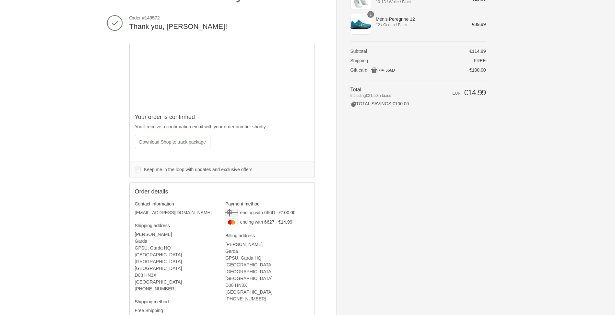
scroll to position [65, 0]
